Goal: Navigation & Orientation: Find specific page/section

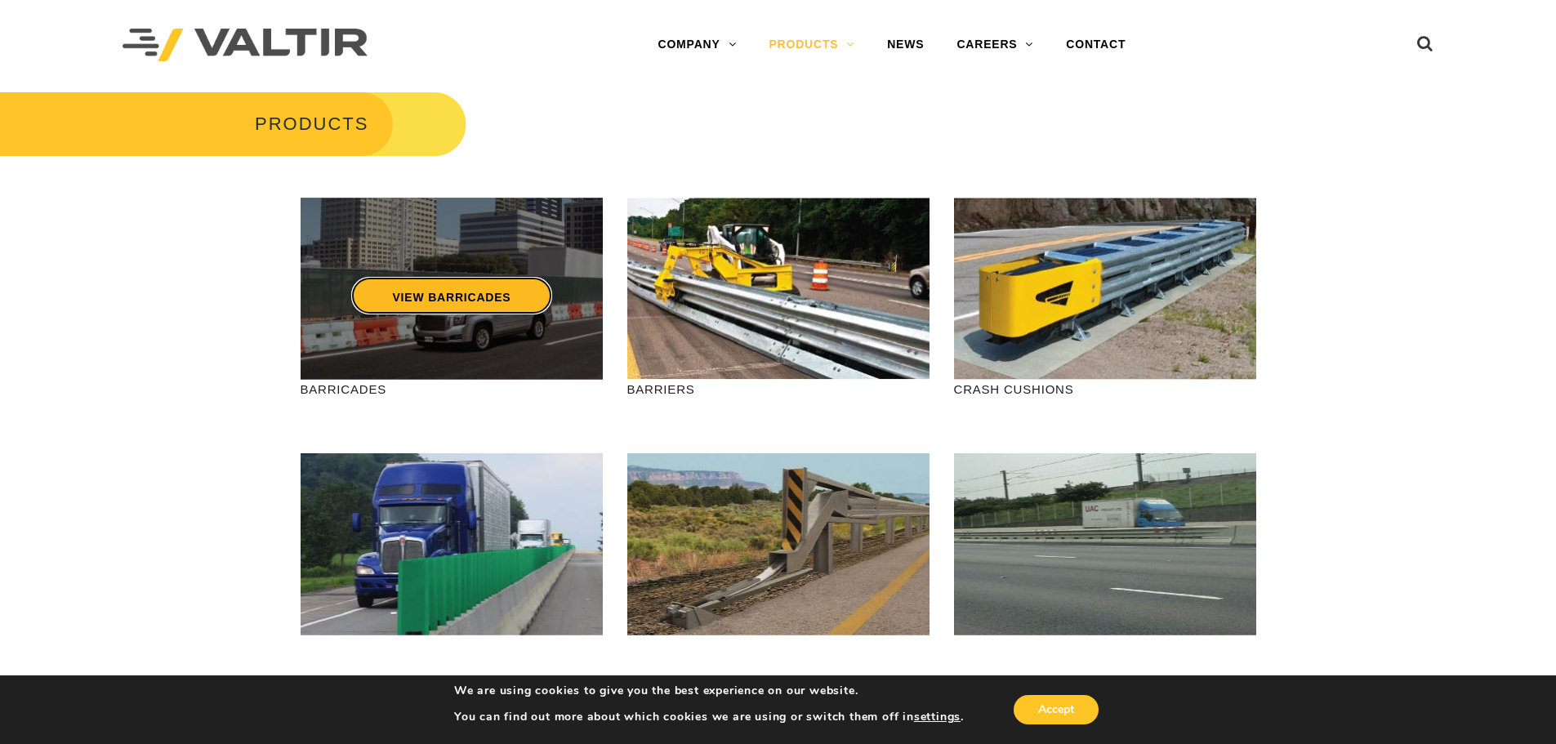
click at [435, 278] on link "VIEW BARRICADES" at bounding box center [451, 296] width 200 height 38
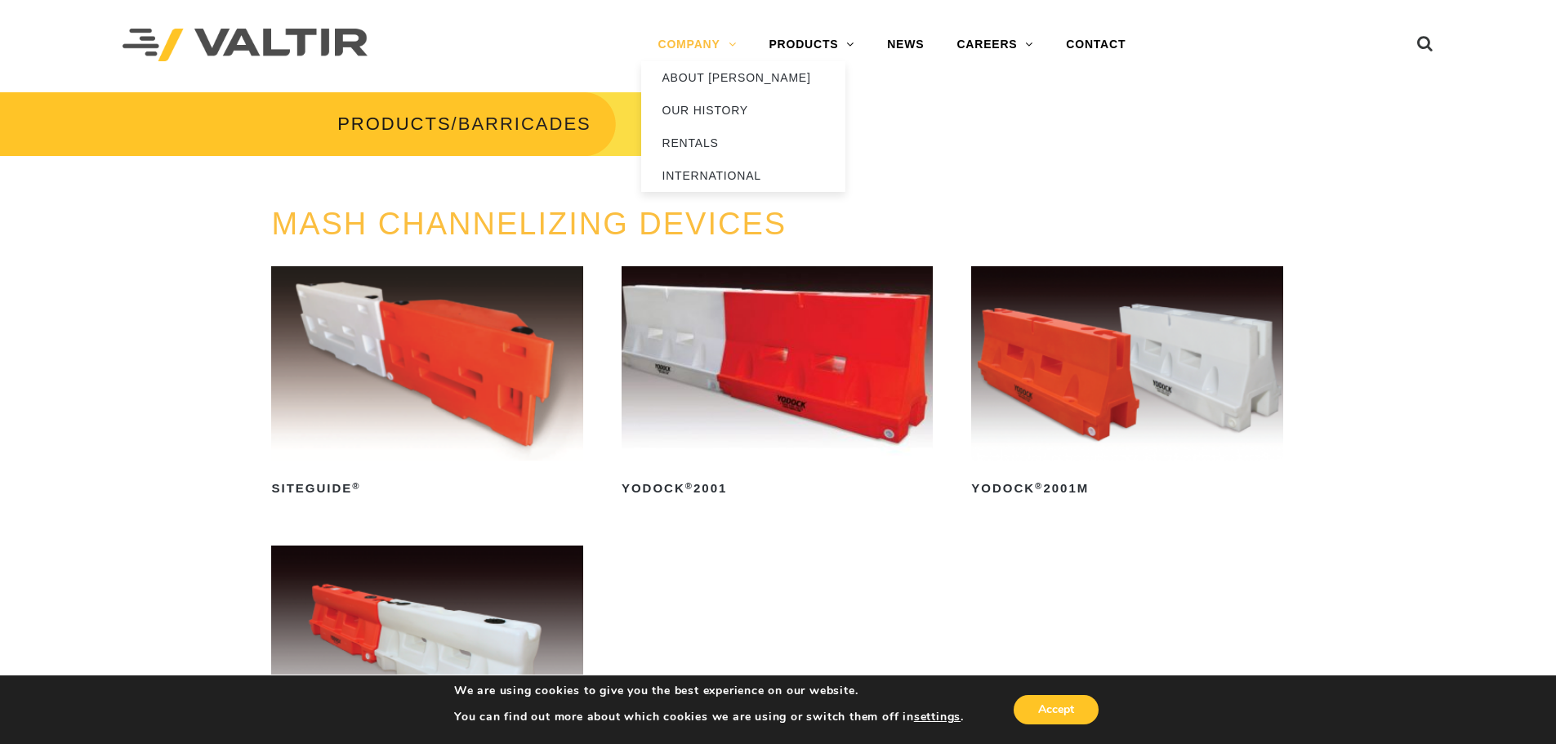
click at [699, 47] on link "COMPANY" at bounding box center [696, 45] width 111 height 33
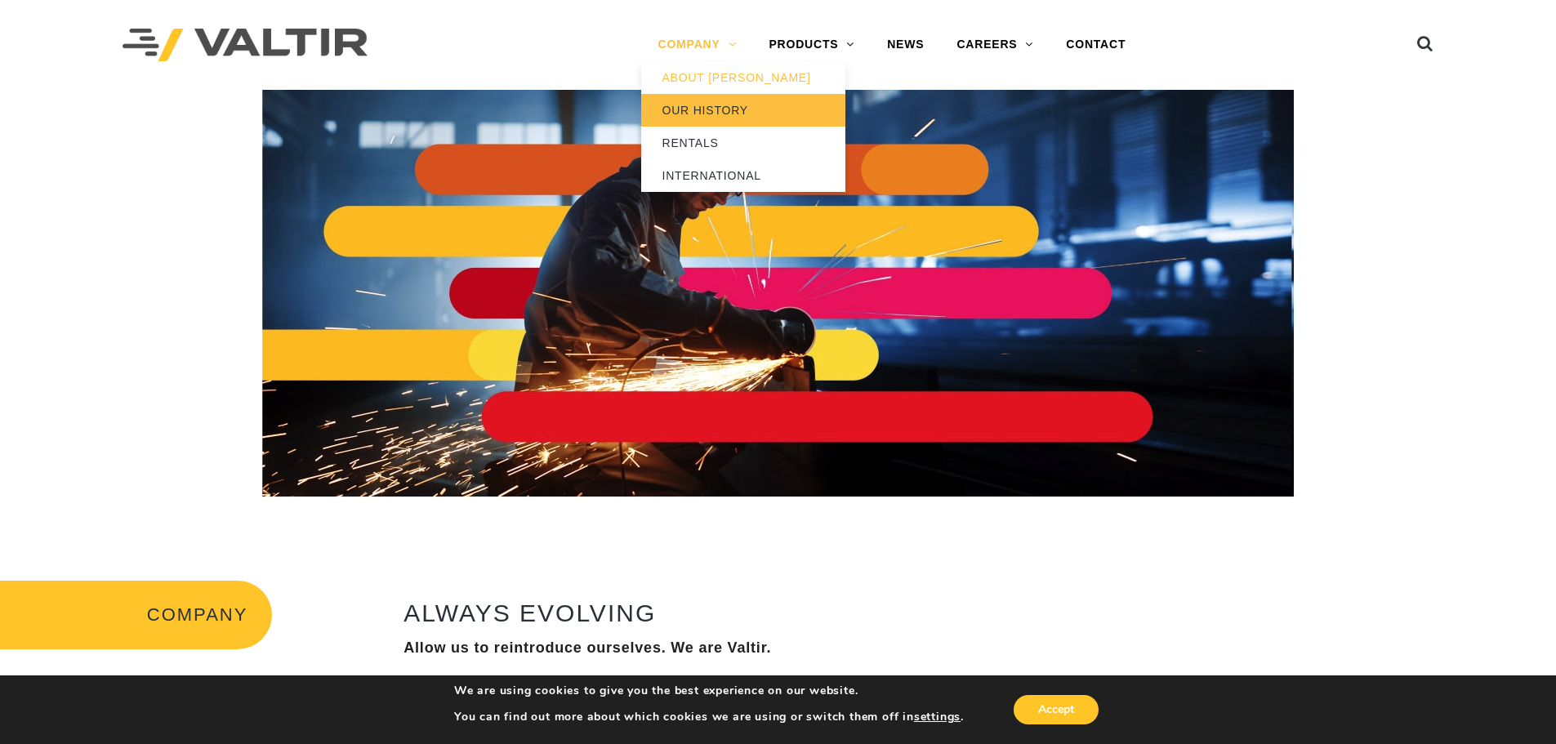
click at [729, 110] on link "OUR HISTORY" at bounding box center [743, 110] width 204 height 33
